Goal: Register for event/course

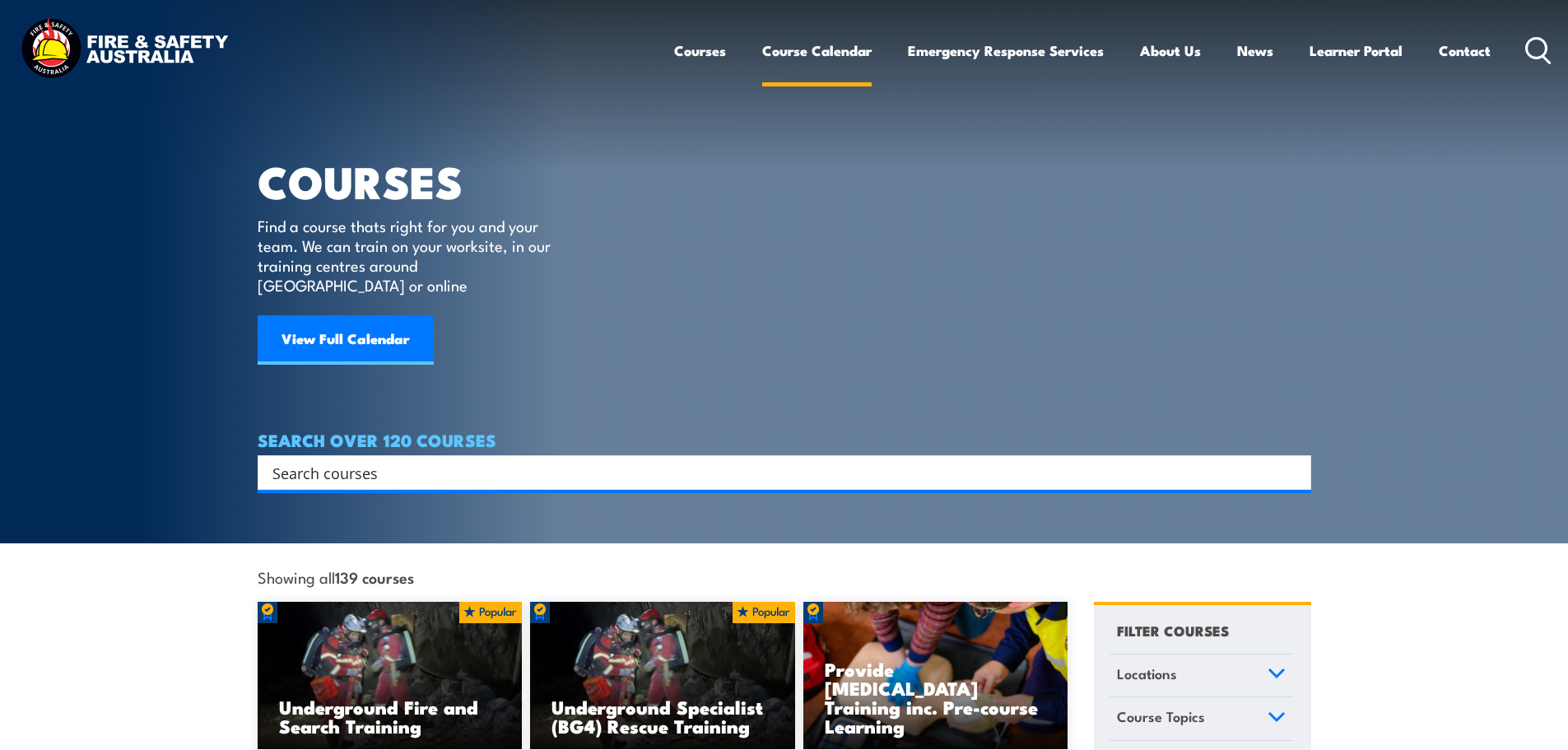
click at [820, 45] on link "Course Calendar" at bounding box center [817, 51] width 110 height 44
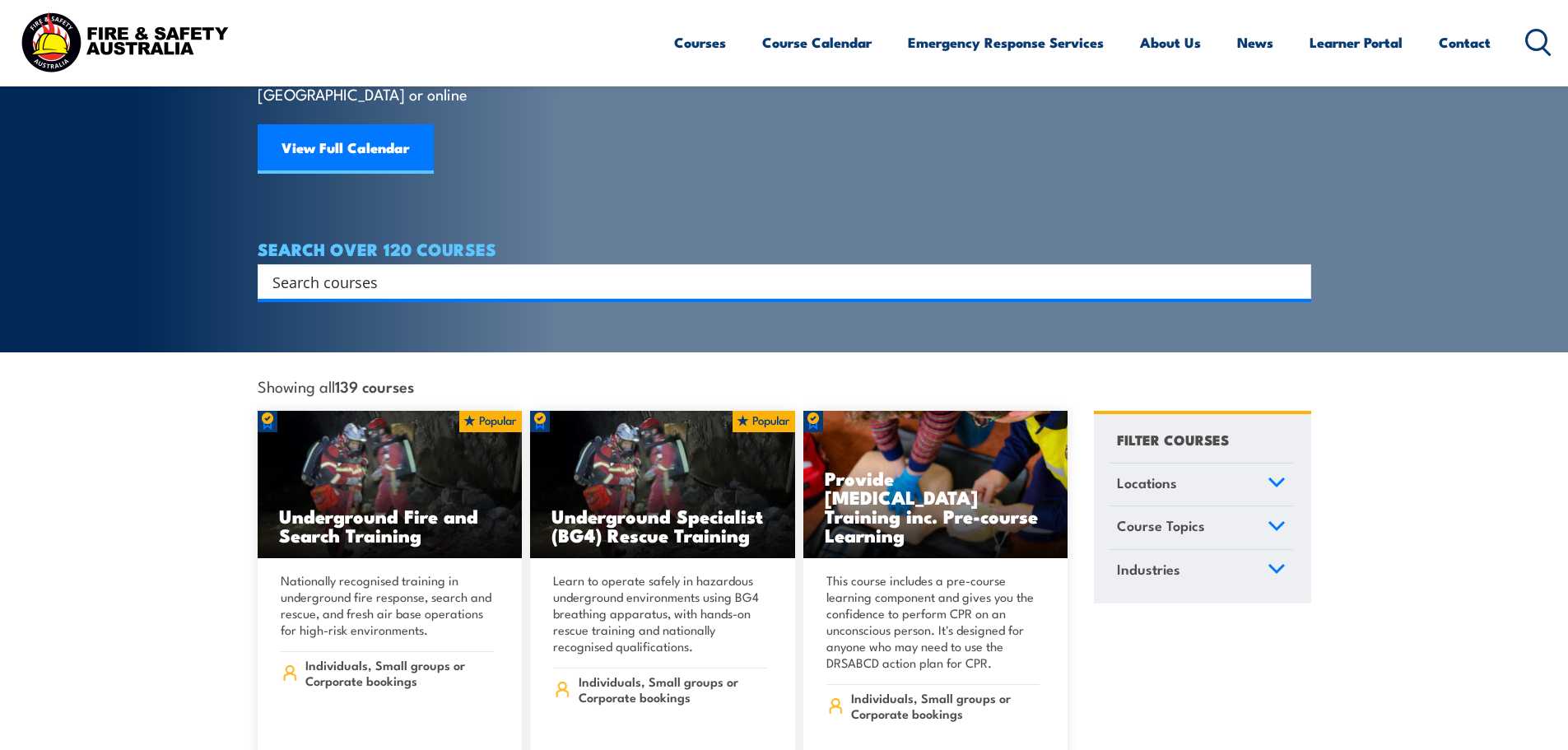
scroll to position [247, 0]
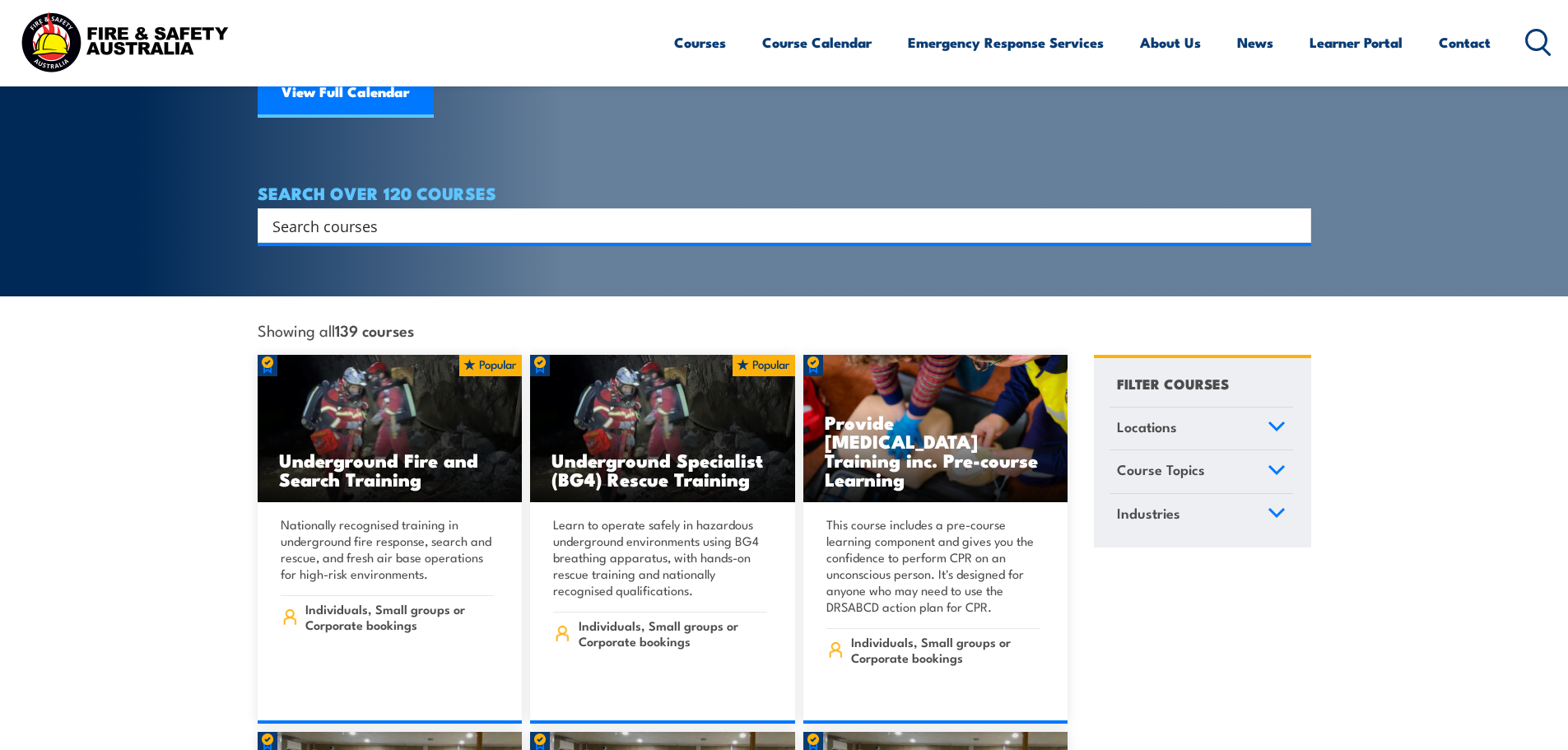
click at [1166, 415] on span "Locations" at bounding box center [1147, 426] width 60 height 22
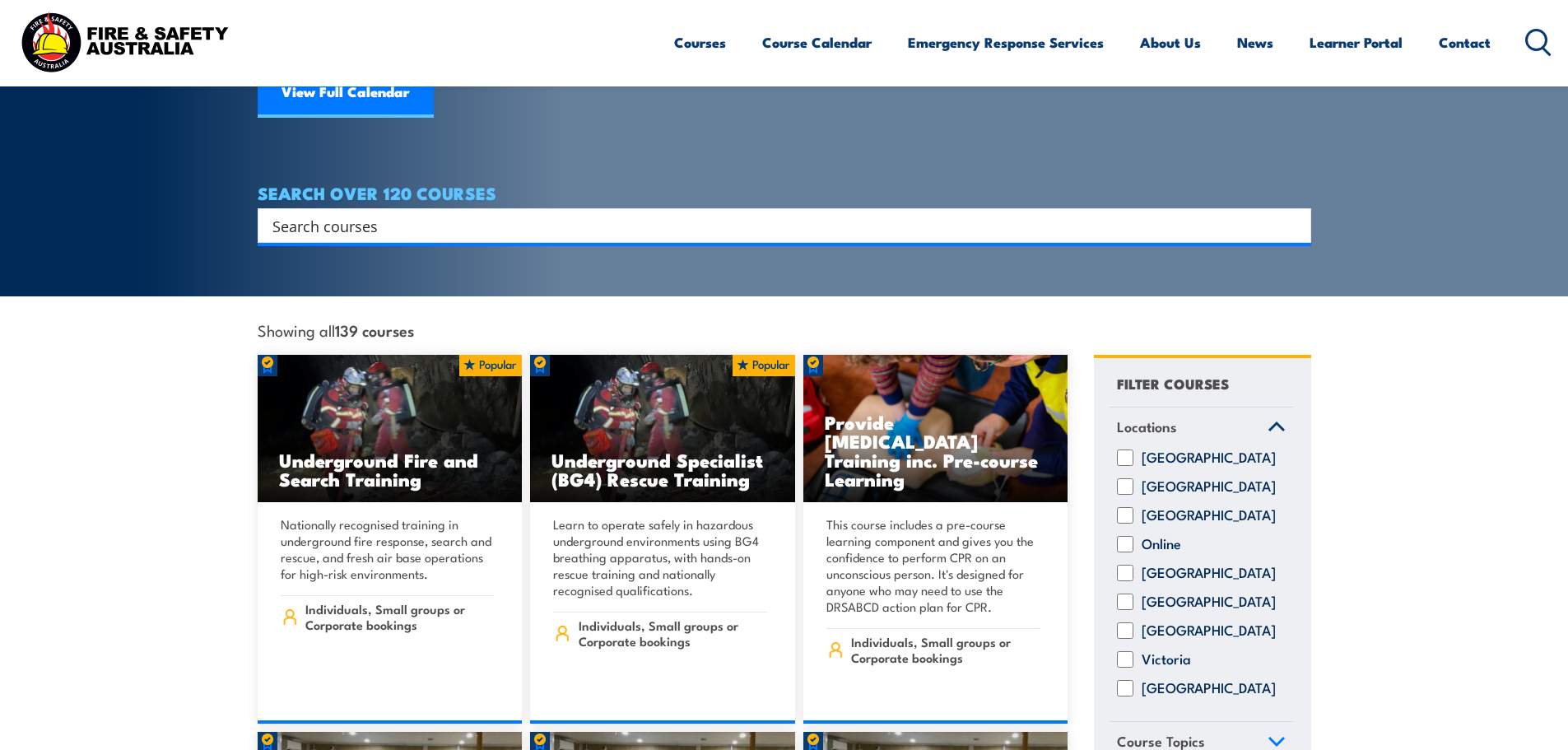
click at [1122, 598] on input "South Australia" at bounding box center [1124, 601] width 16 height 16
checkbox input "true"
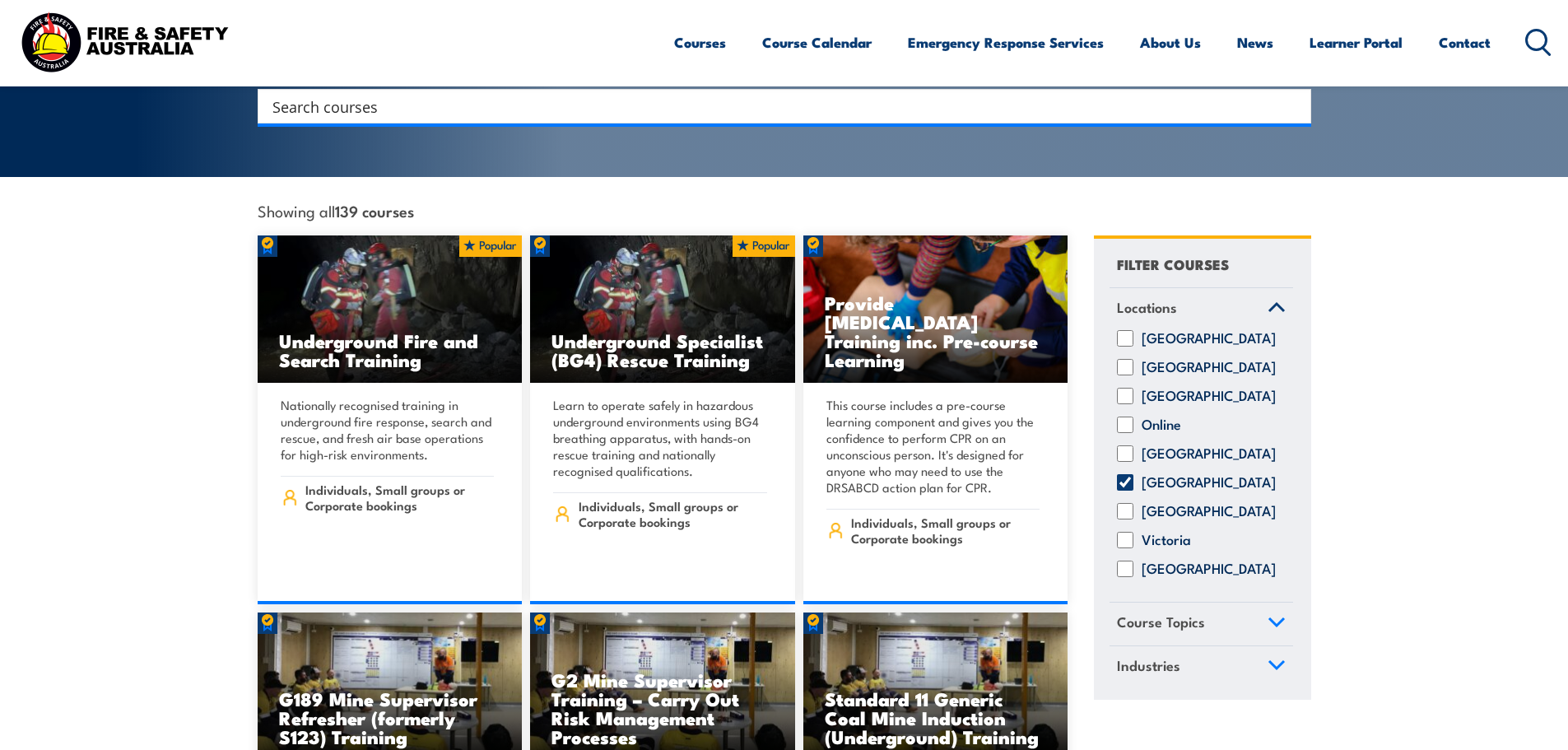
scroll to position [576, 0]
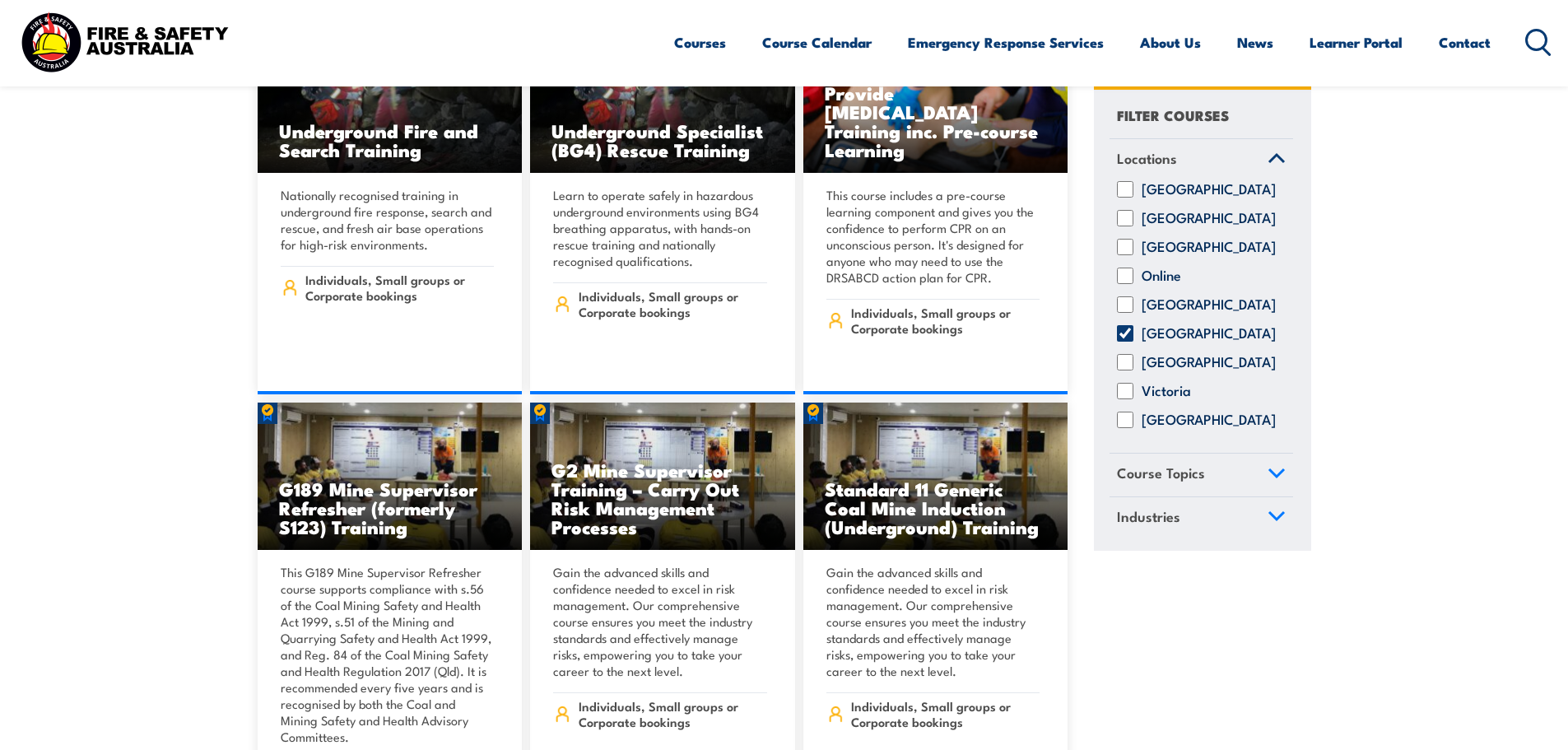
click at [1282, 479] on icon at bounding box center [1276, 473] width 18 height 11
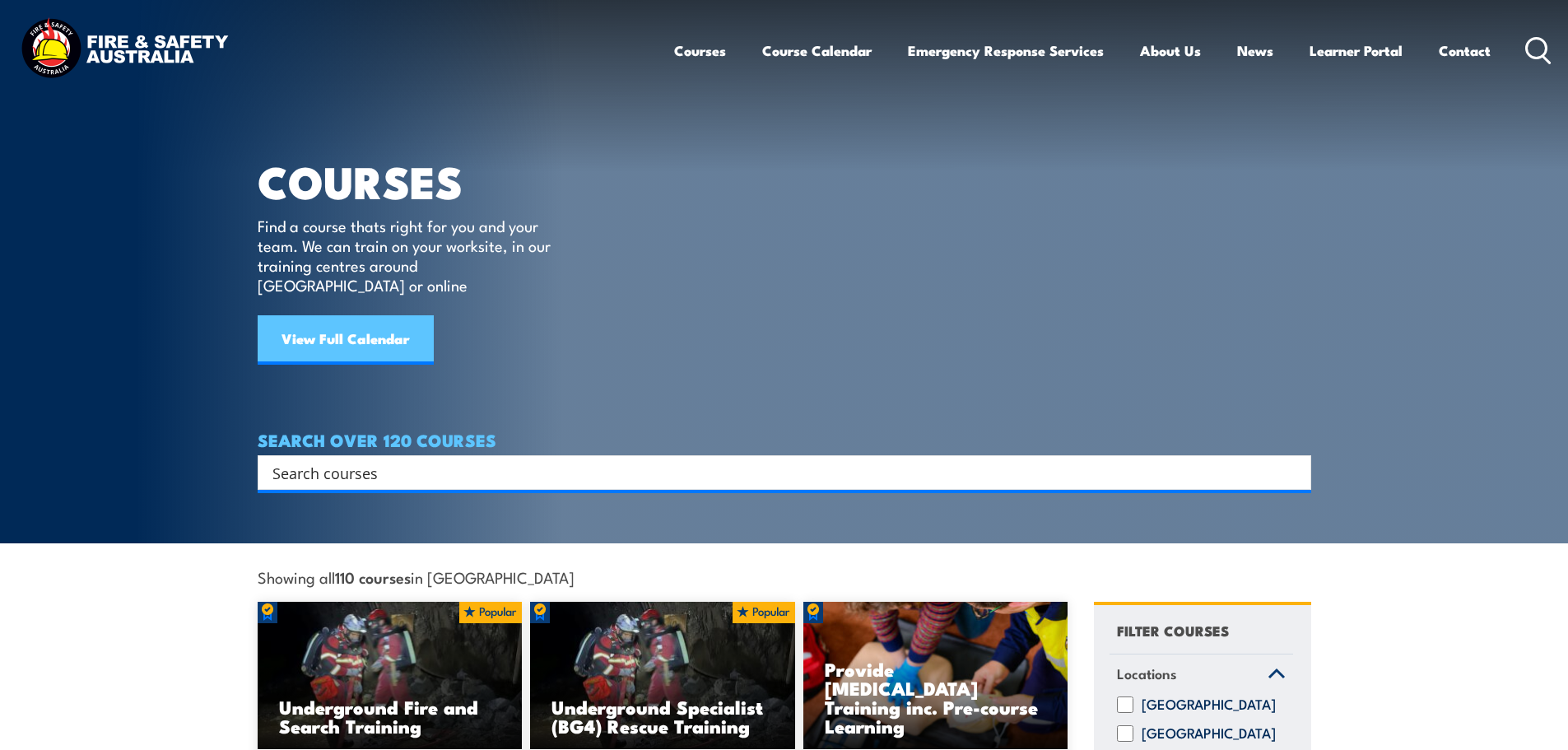
click at [291, 322] on link "View Full Calendar" at bounding box center [346, 340] width 176 height 50
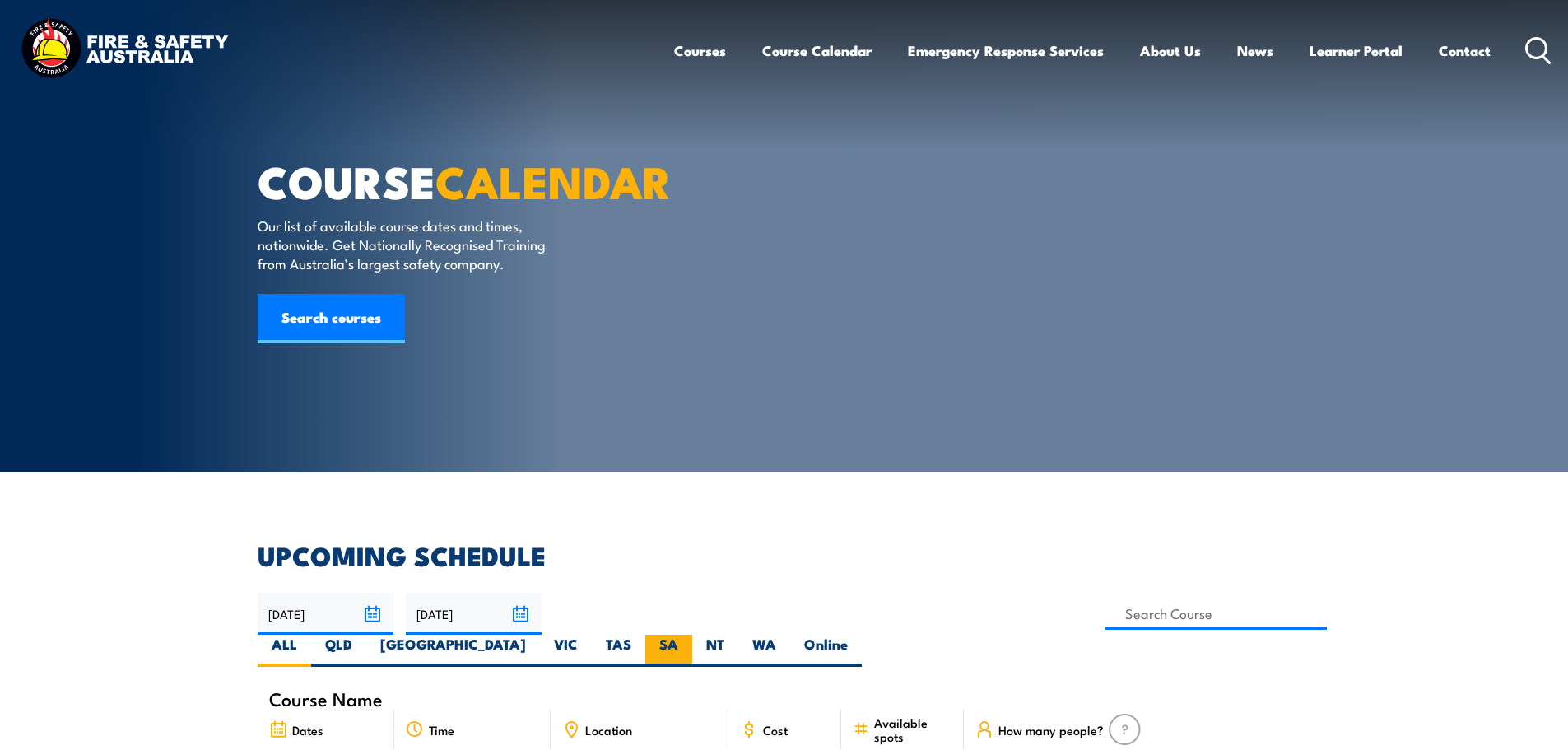
click at [692, 634] on label "SA" at bounding box center [669, 650] width 47 height 32
click at [689, 634] on input "SA" at bounding box center [683, 640] width 10 height 10
radio input "true"
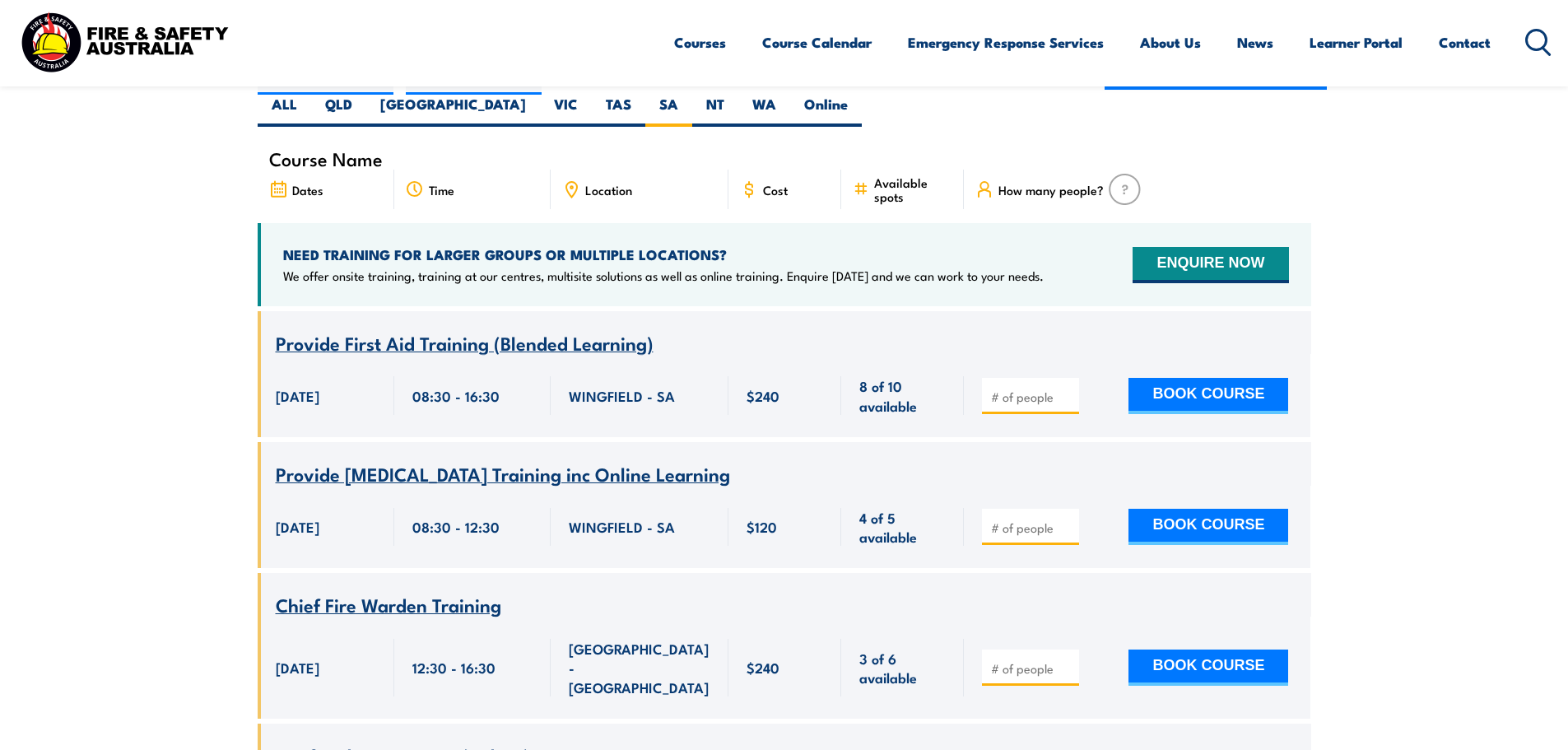
scroll to position [214, 0]
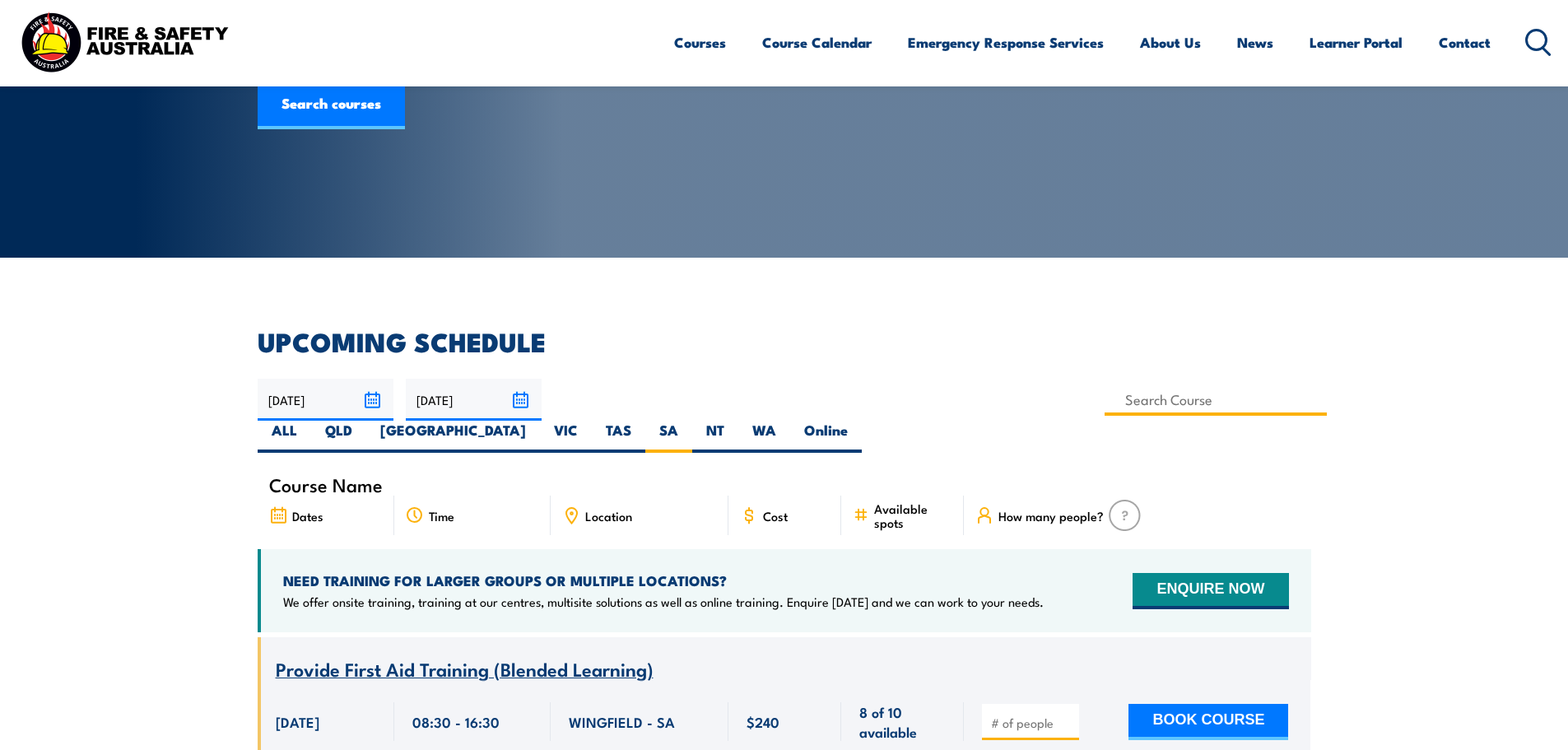
click at [1105, 412] on input at bounding box center [1216, 399] width 223 height 32
type input "Fire Extinguisher / Fire Warden Training"
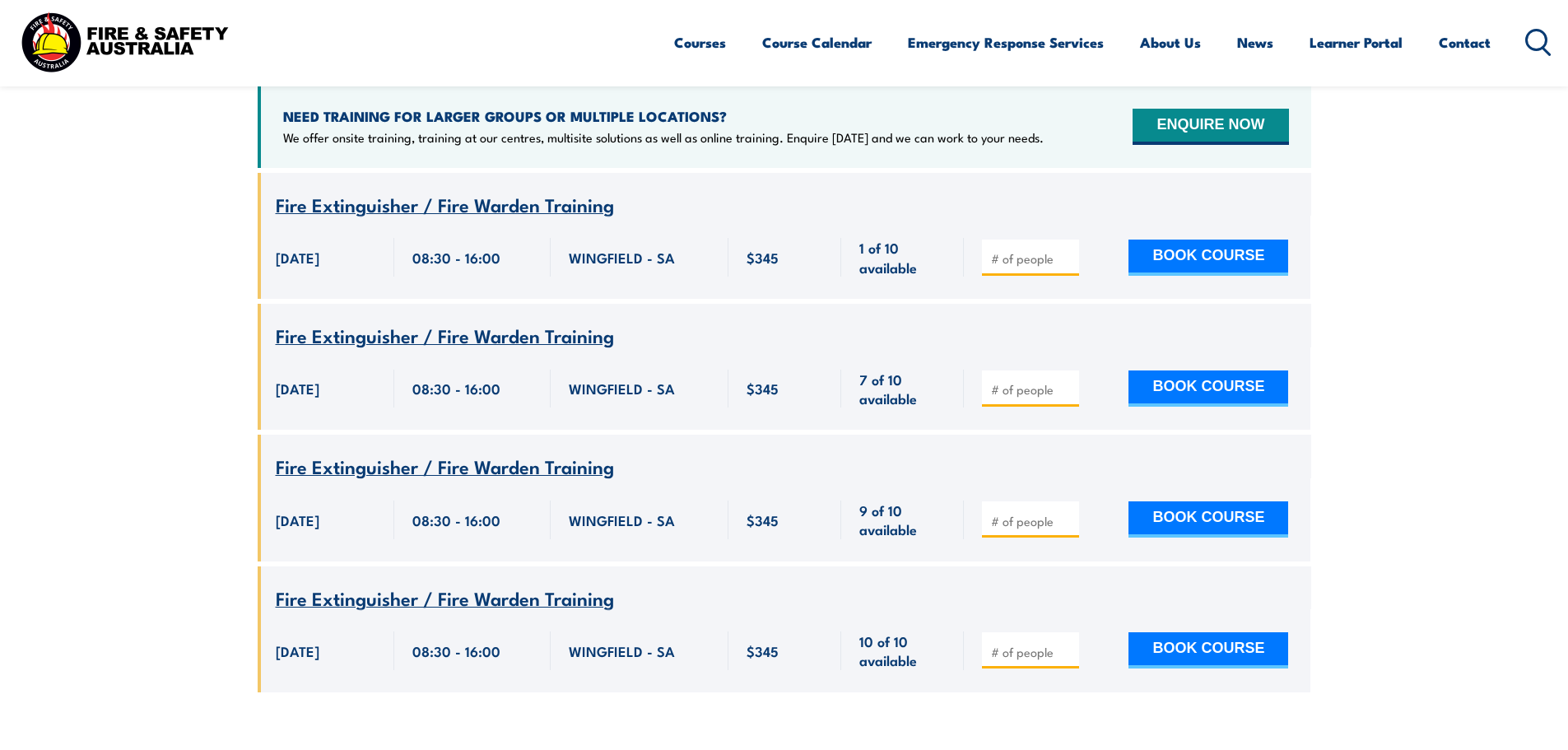
scroll to position [708, 0]
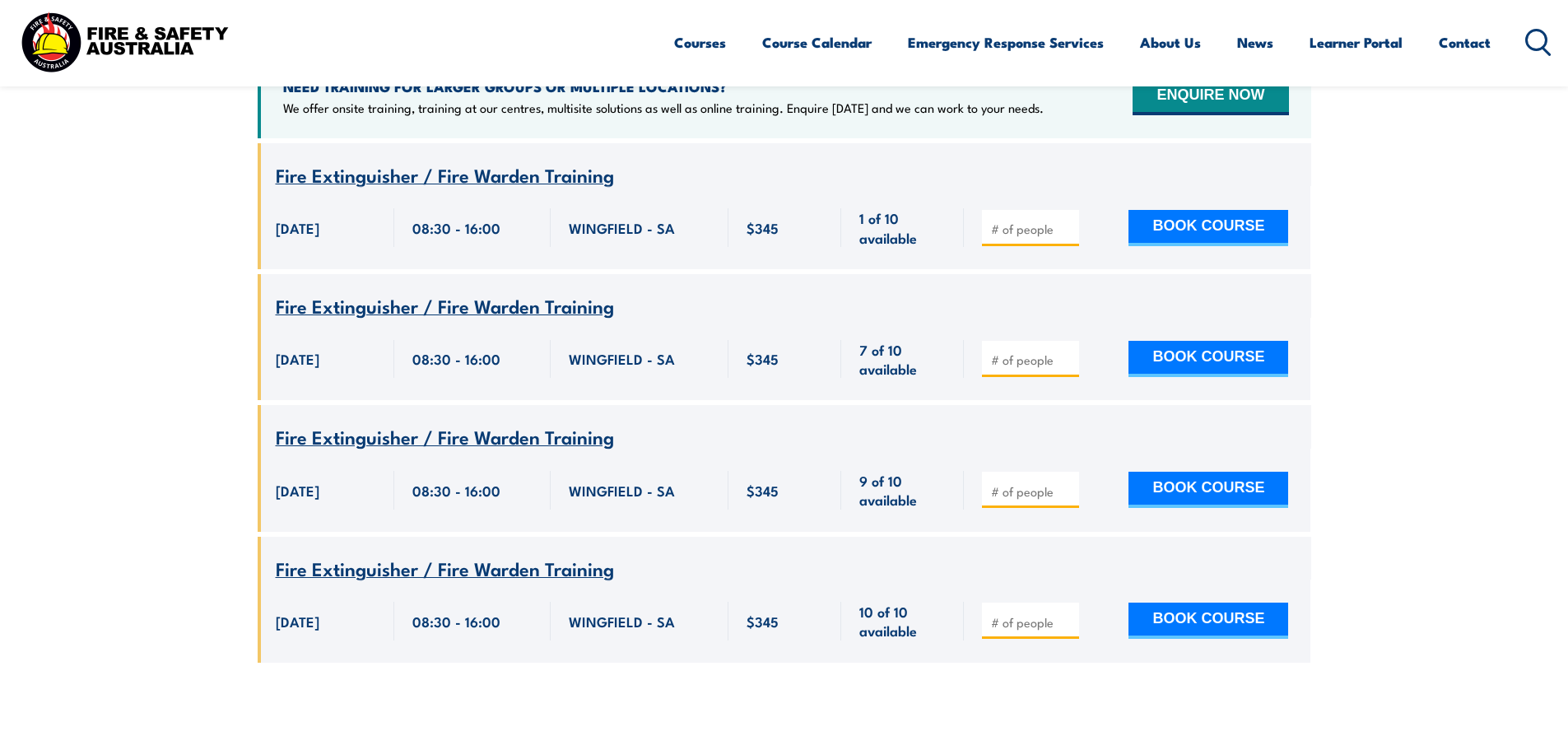
click at [468, 160] on span "Fire Extinguisher / Fire Warden Training" at bounding box center [444, 174] width 338 height 28
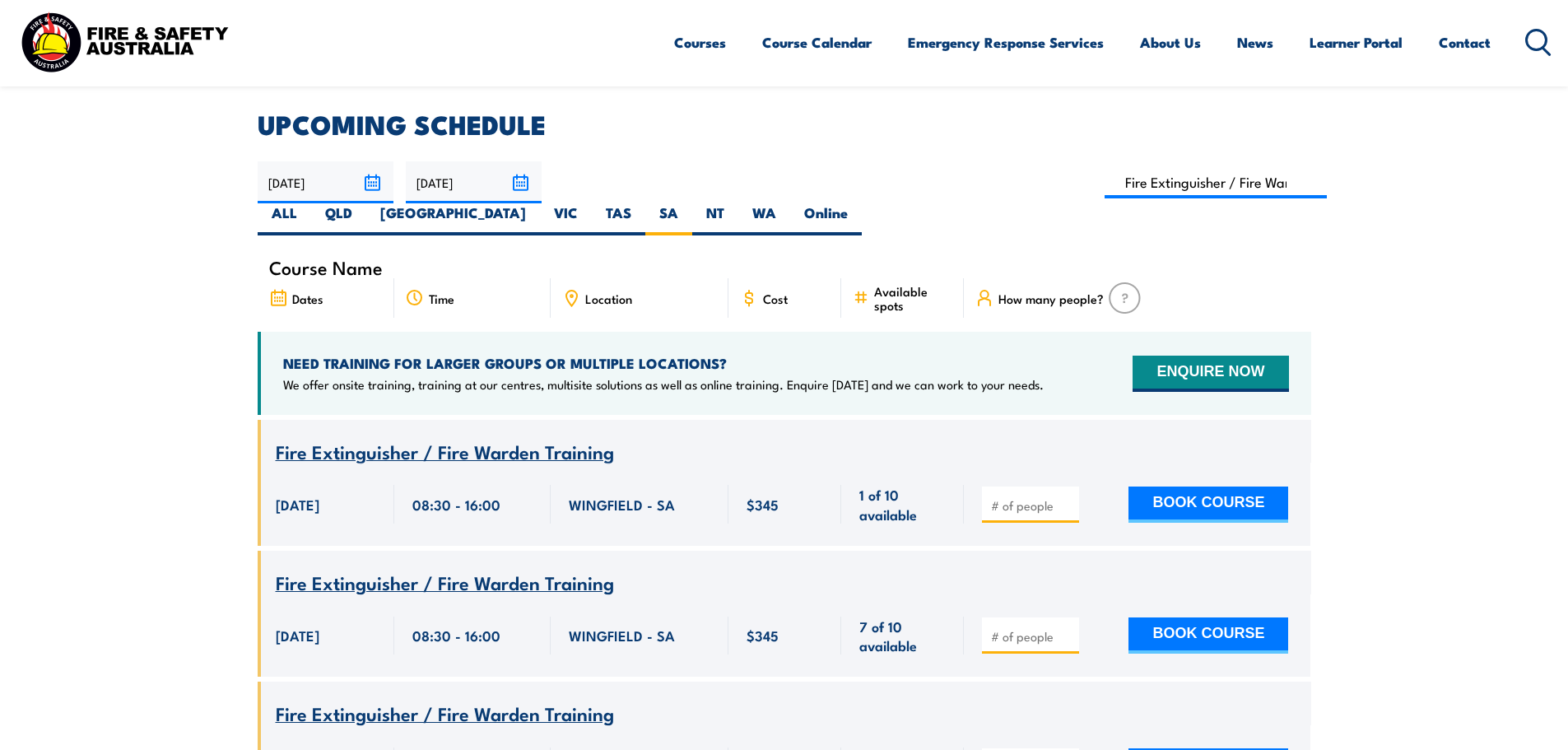
scroll to position [378, 0]
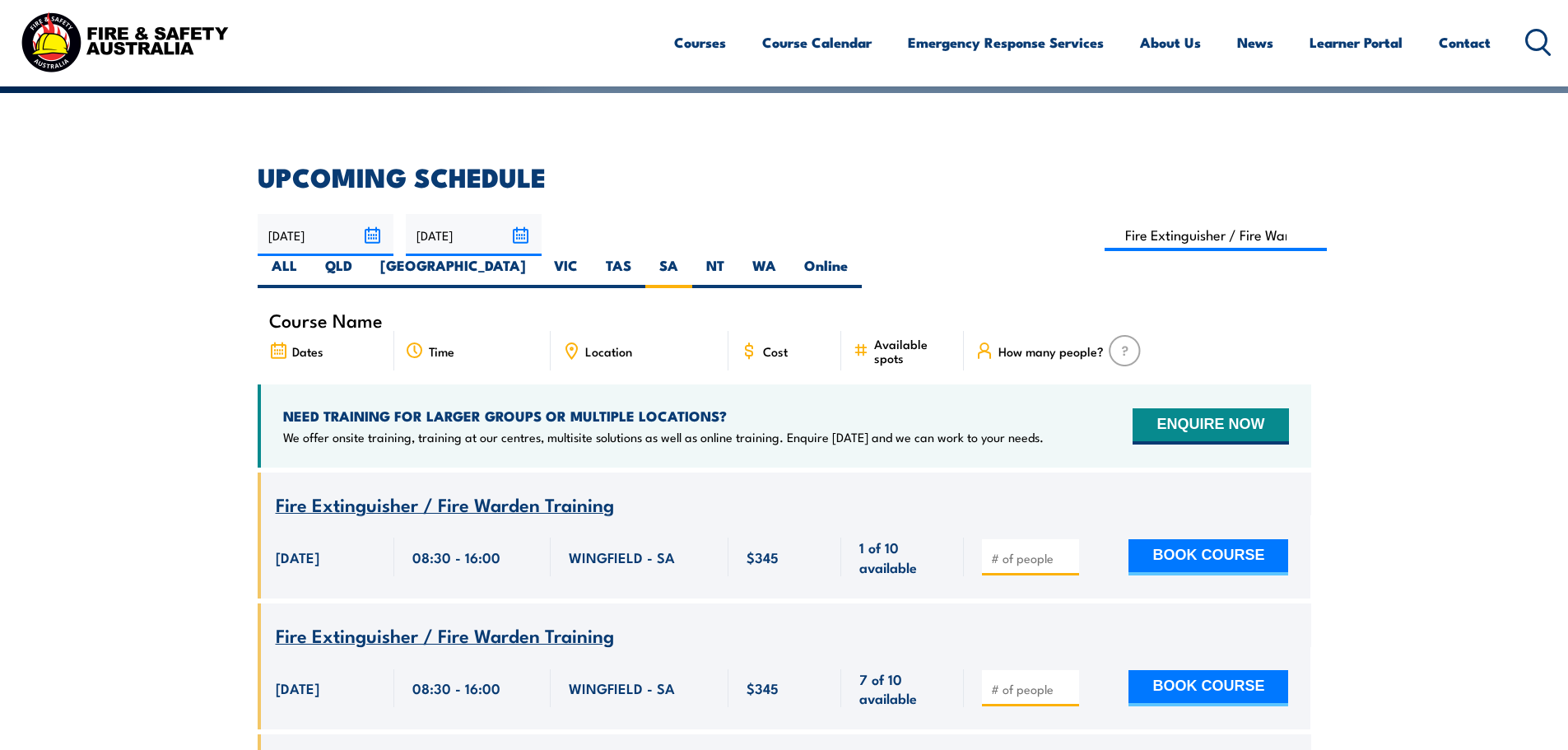
click at [516, 230] on input "[DATE]" at bounding box center [474, 235] width 136 height 42
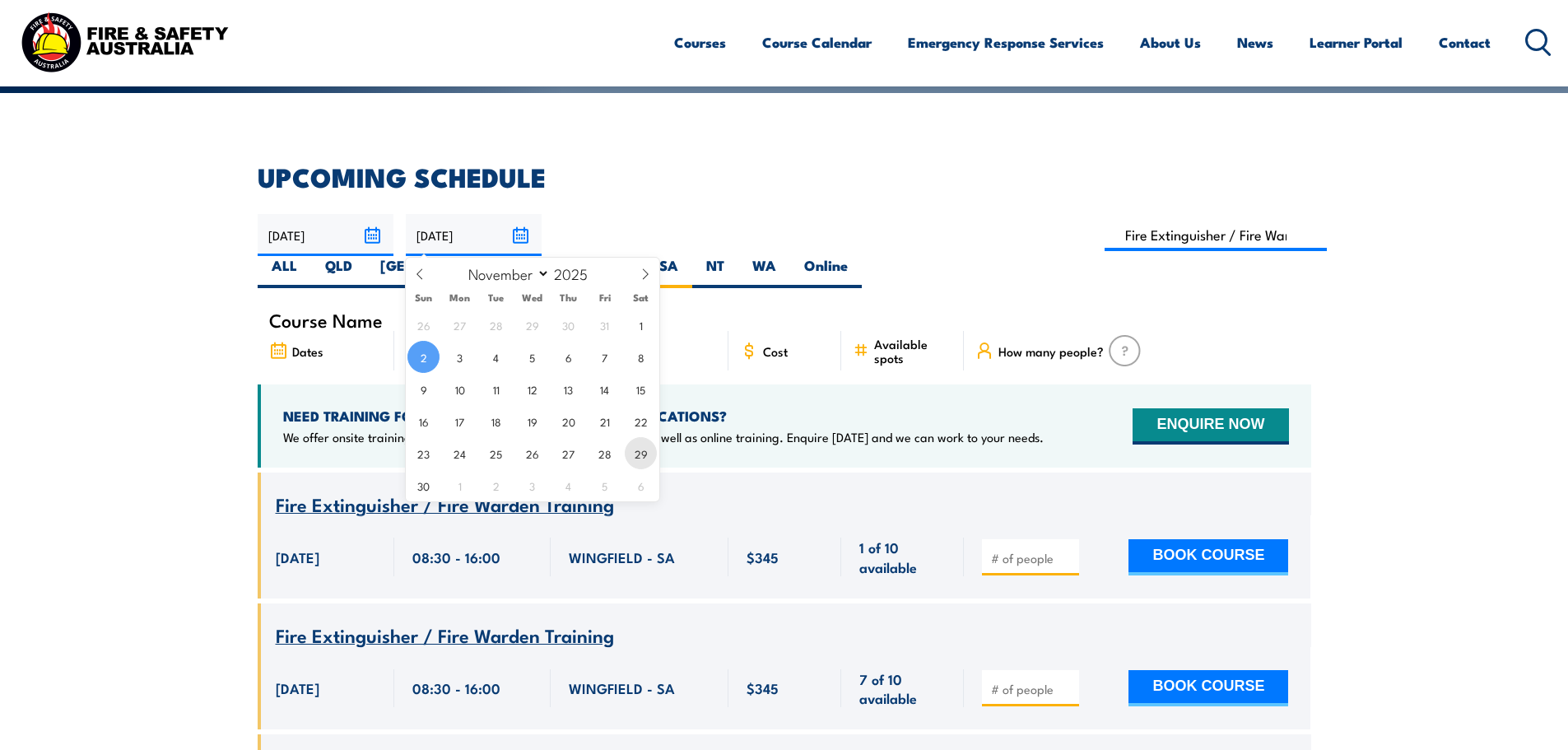
click at [640, 455] on span "29" at bounding box center [641, 452] width 32 height 32
type input "[DATE]"
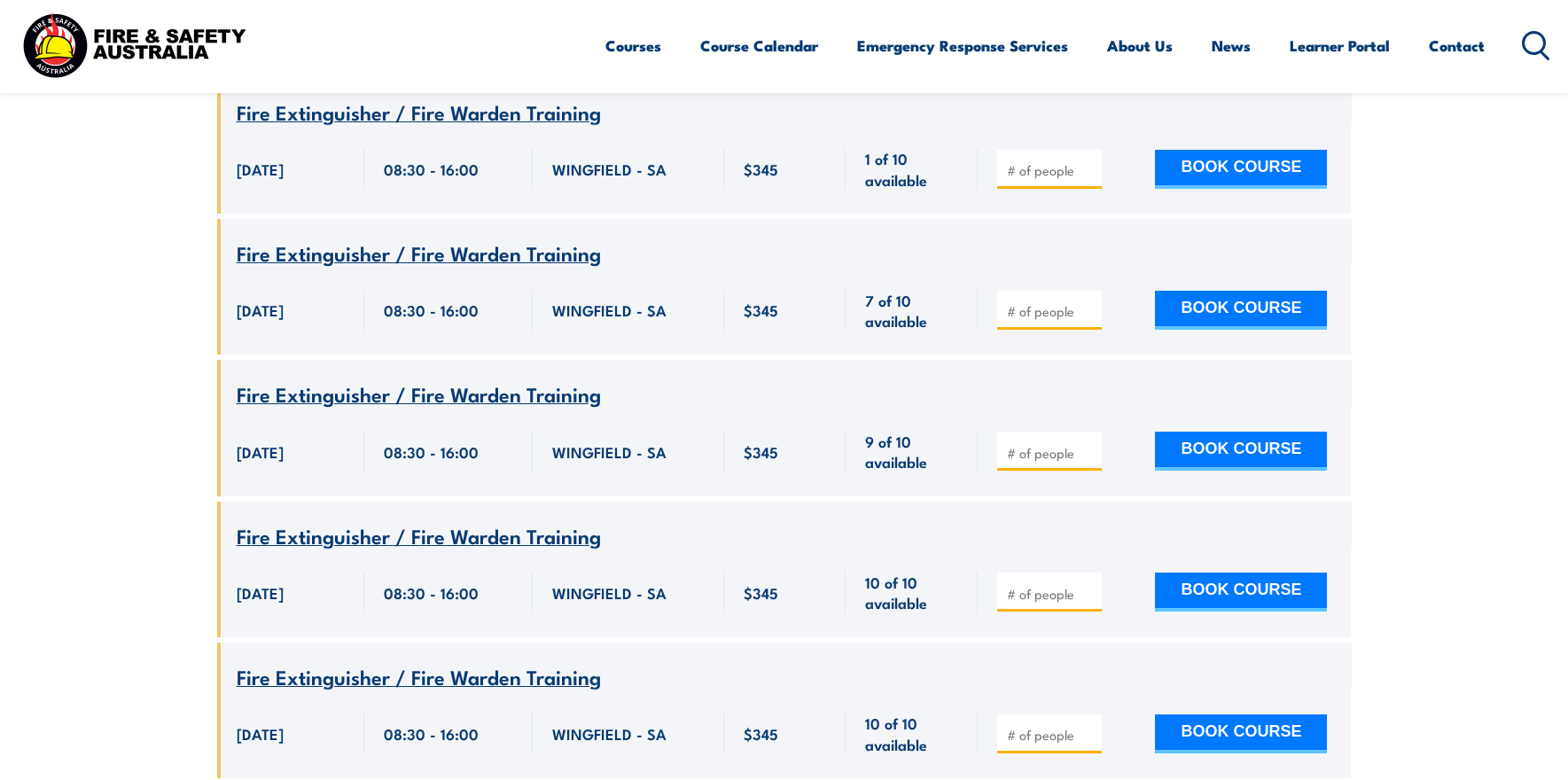
scroll to position [797, 0]
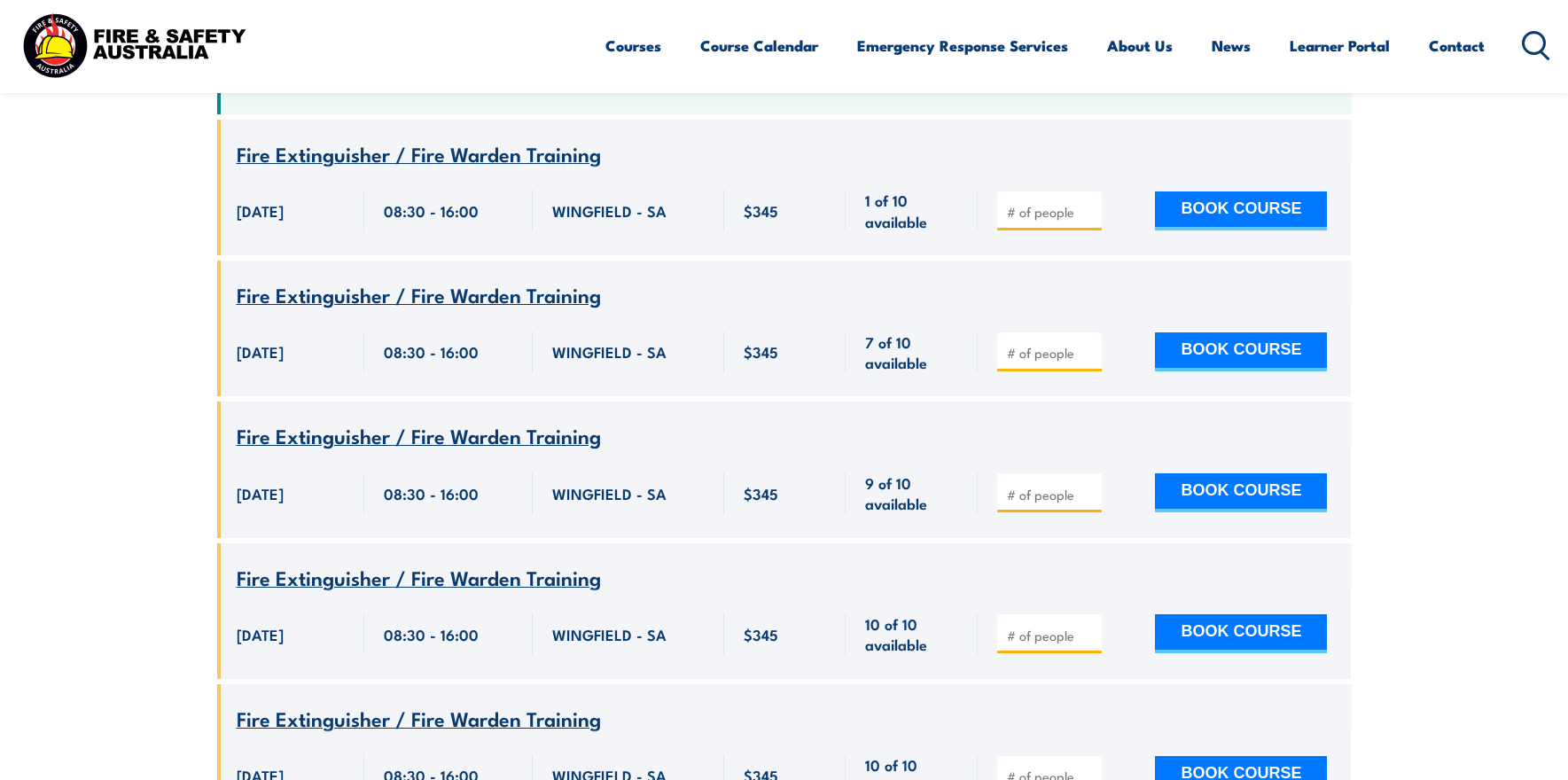
click at [1413, 119] on section "UPCOMING SCHEDULE [DATE] [DATE]" at bounding box center [784, 387] width 1568 height 1200
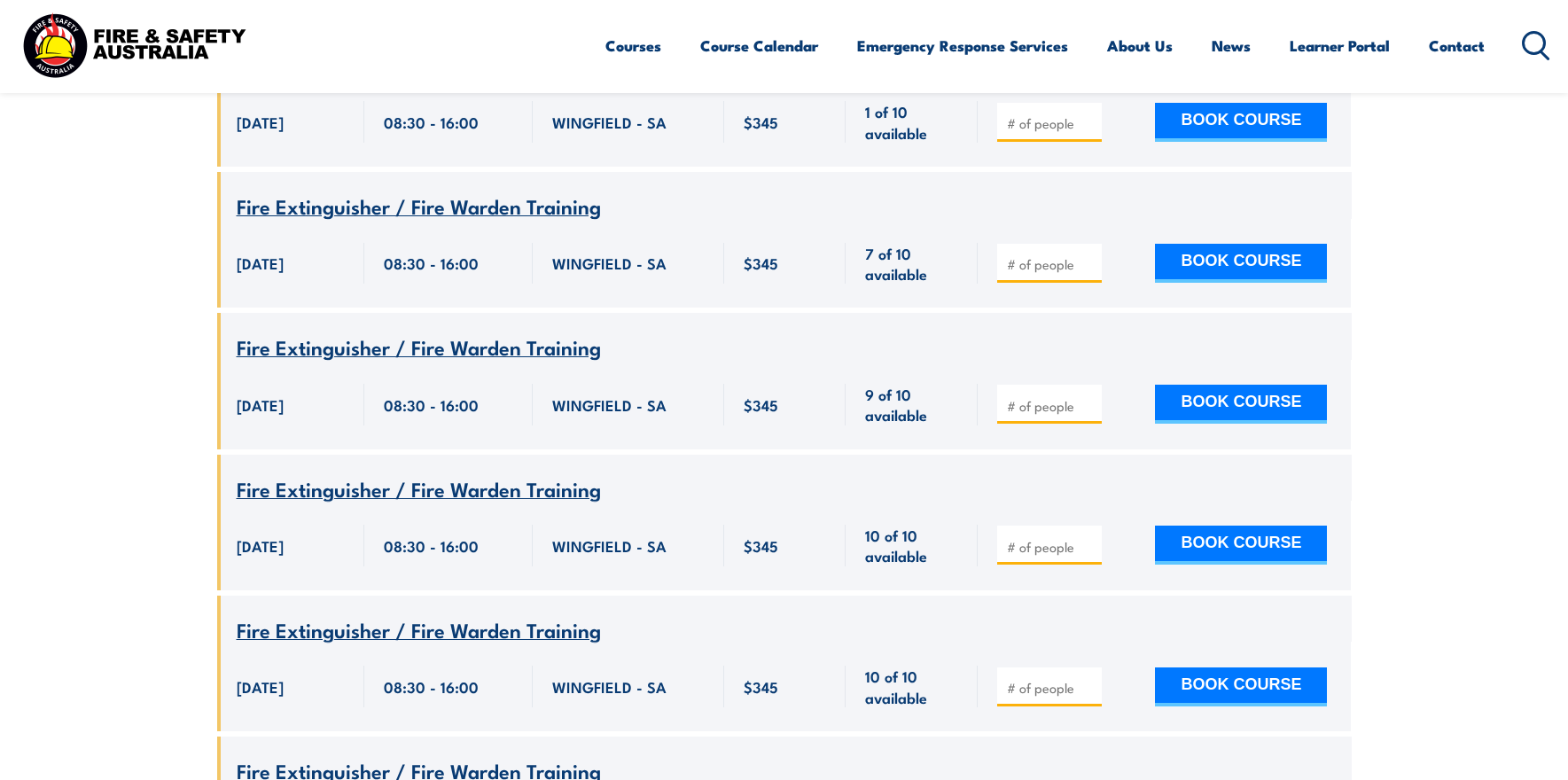
scroll to position [974, 0]
